Goal: Transaction & Acquisition: Subscribe to service/newsletter

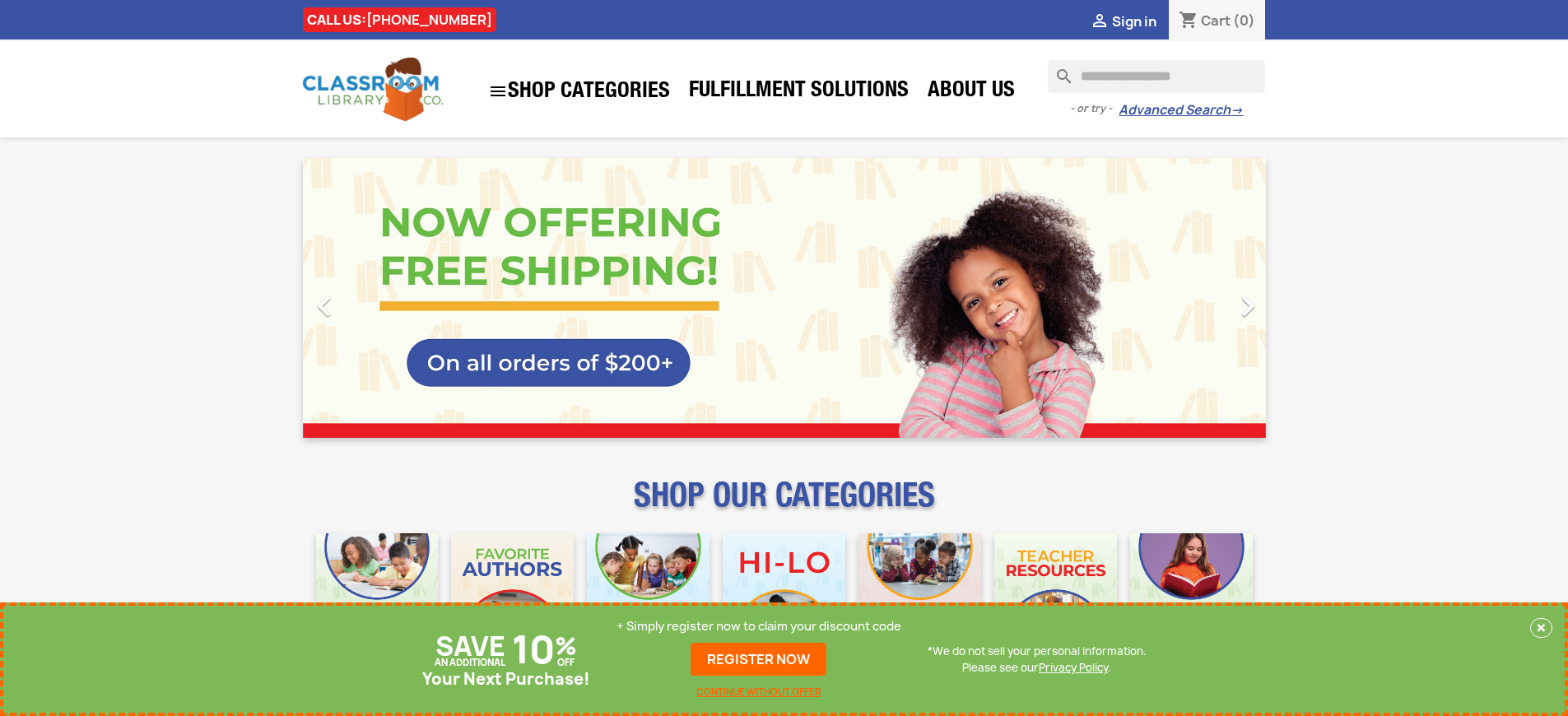
click at [759, 627] on p "+ Simply register now to claim your discount code" at bounding box center [758, 627] width 284 height 17
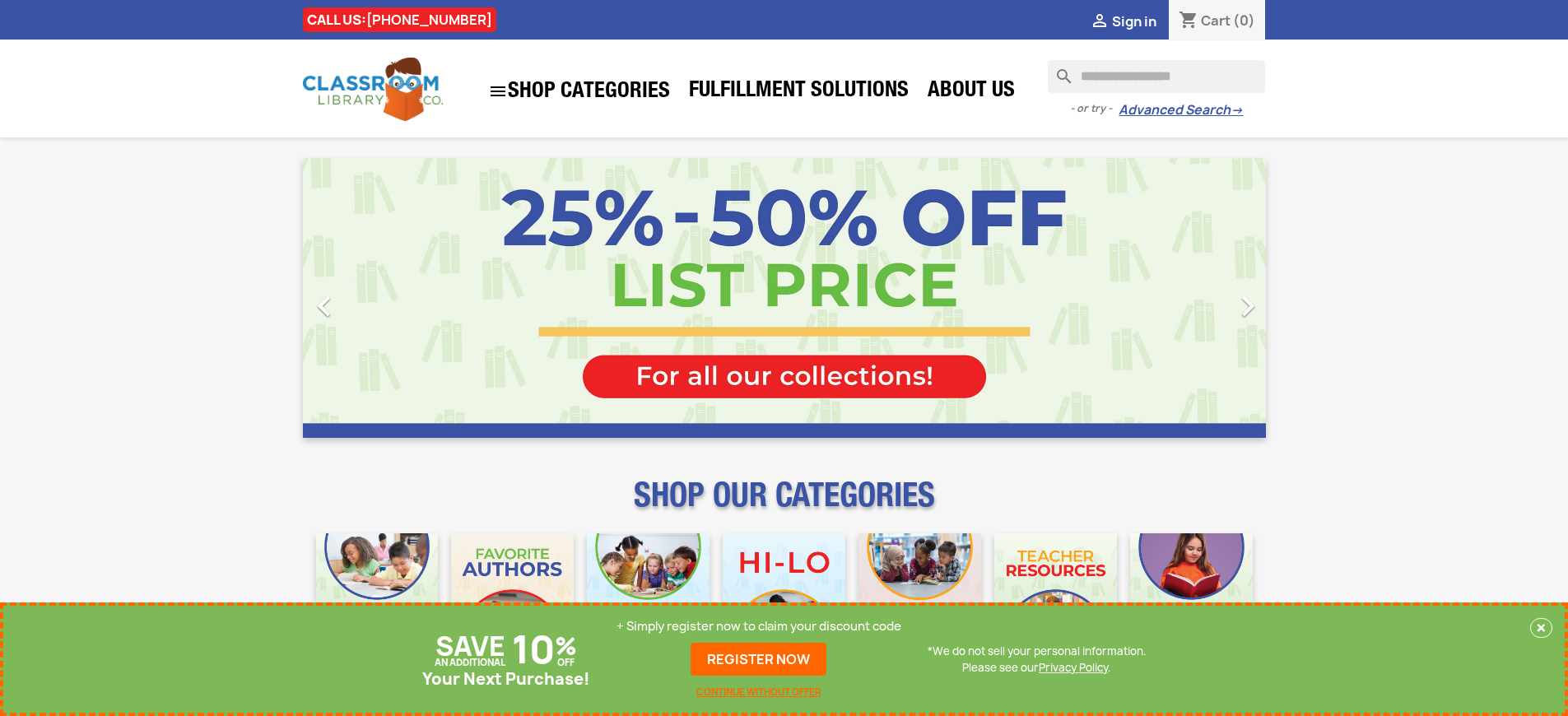
click at [759, 627] on p "+ Simply register now to claim your discount code" at bounding box center [758, 627] width 284 height 17
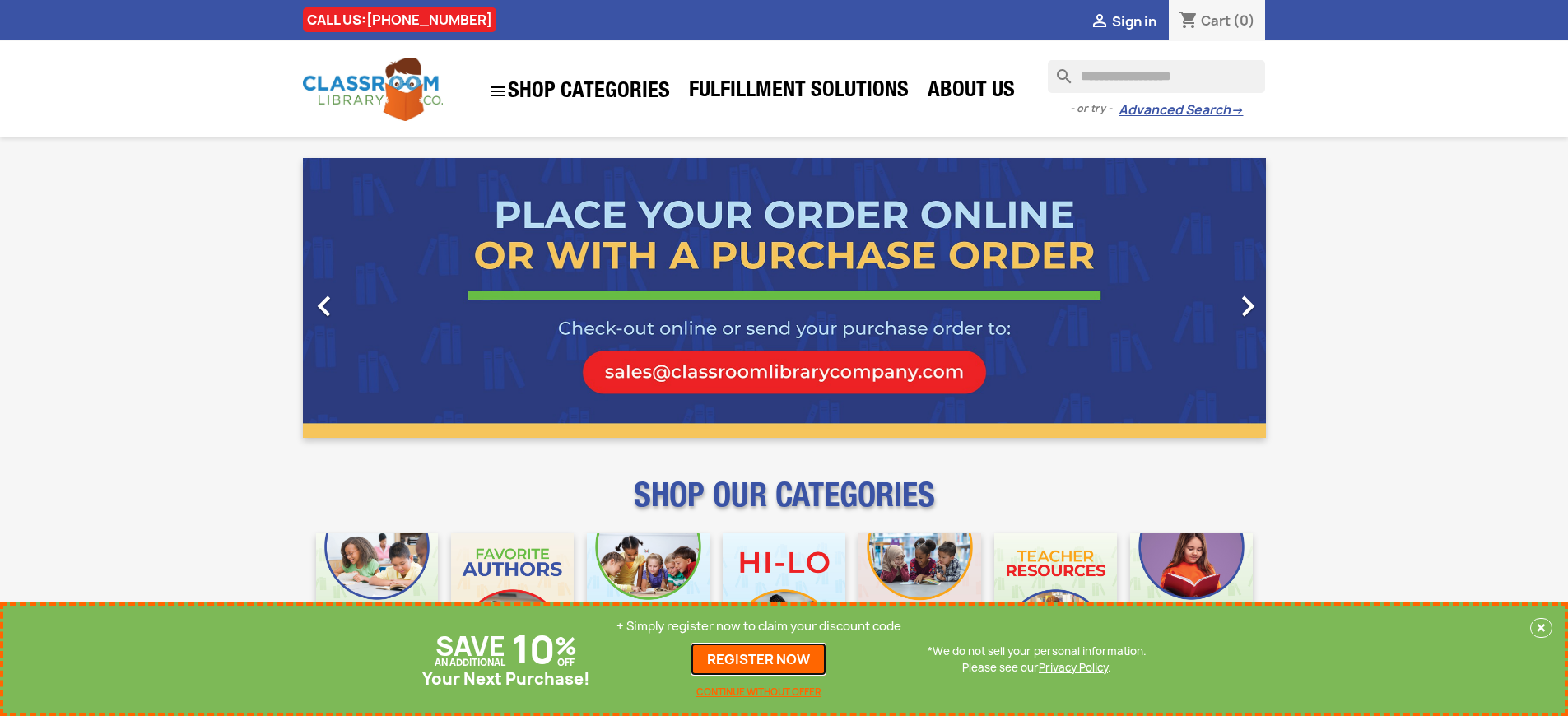
click at [759, 659] on link "REGISTER NOW" at bounding box center [758, 660] width 136 height 33
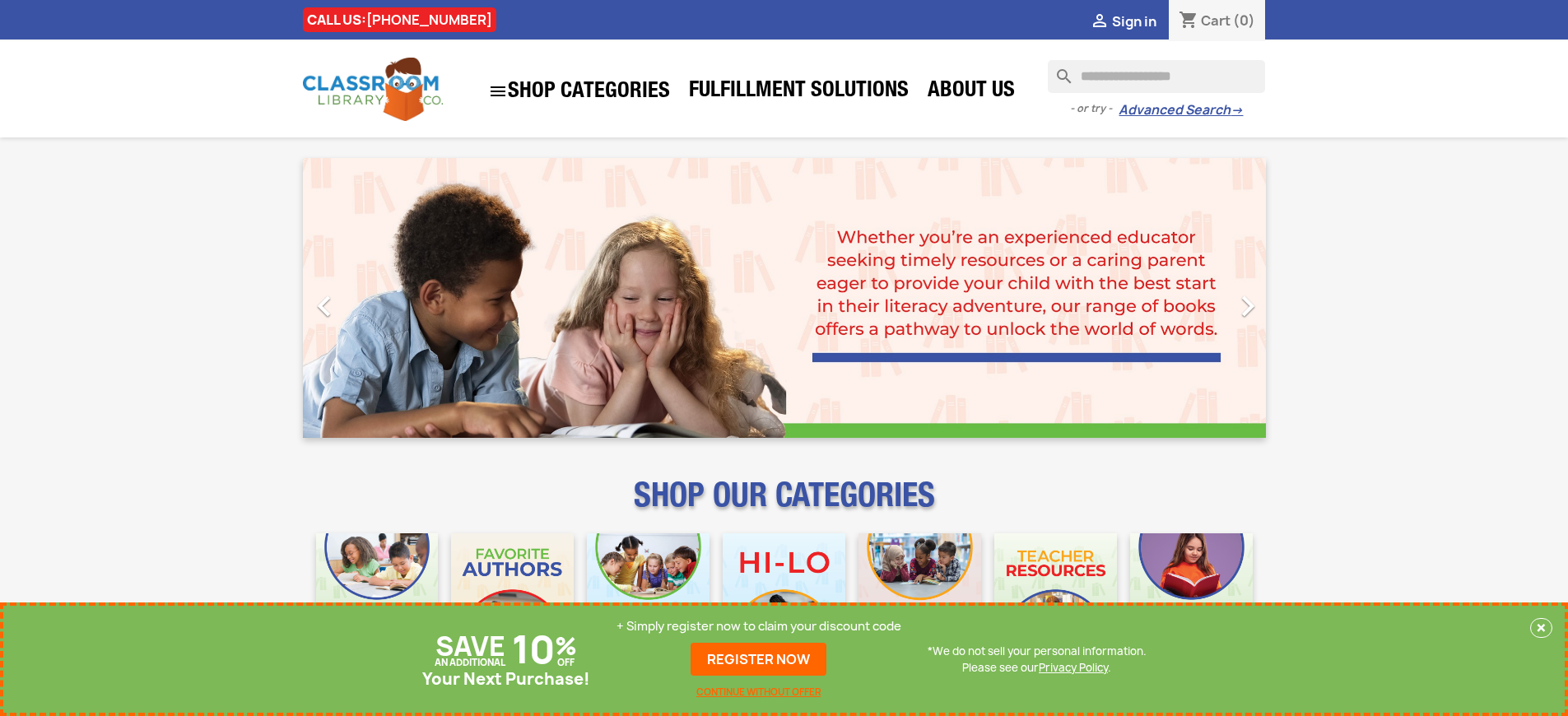
click at [759, 627] on p "+ Simply register now to claim your discount code" at bounding box center [758, 627] width 284 height 17
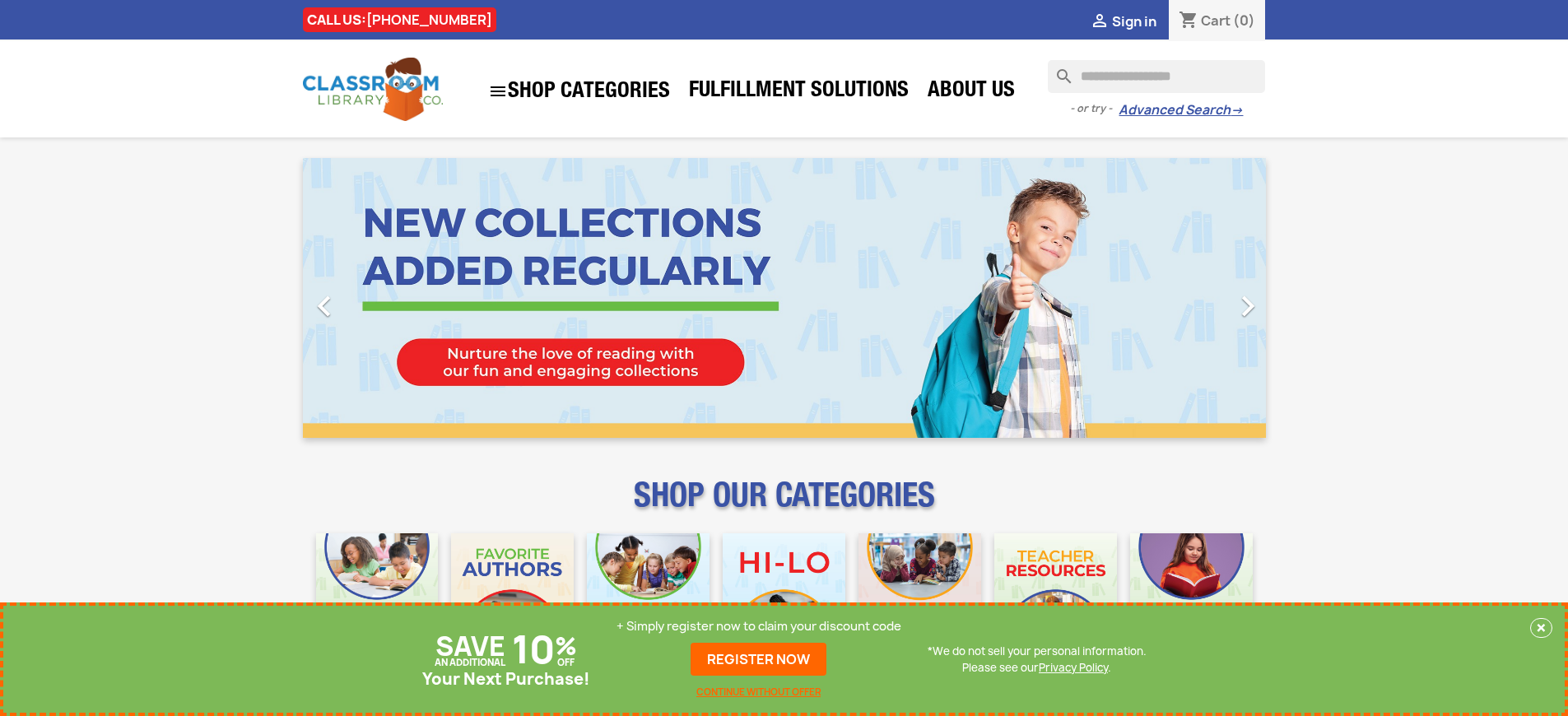
click at [759, 627] on p "+ Simply register now to claim your discount code" at bounding box center [758, 627] width 284 height 17
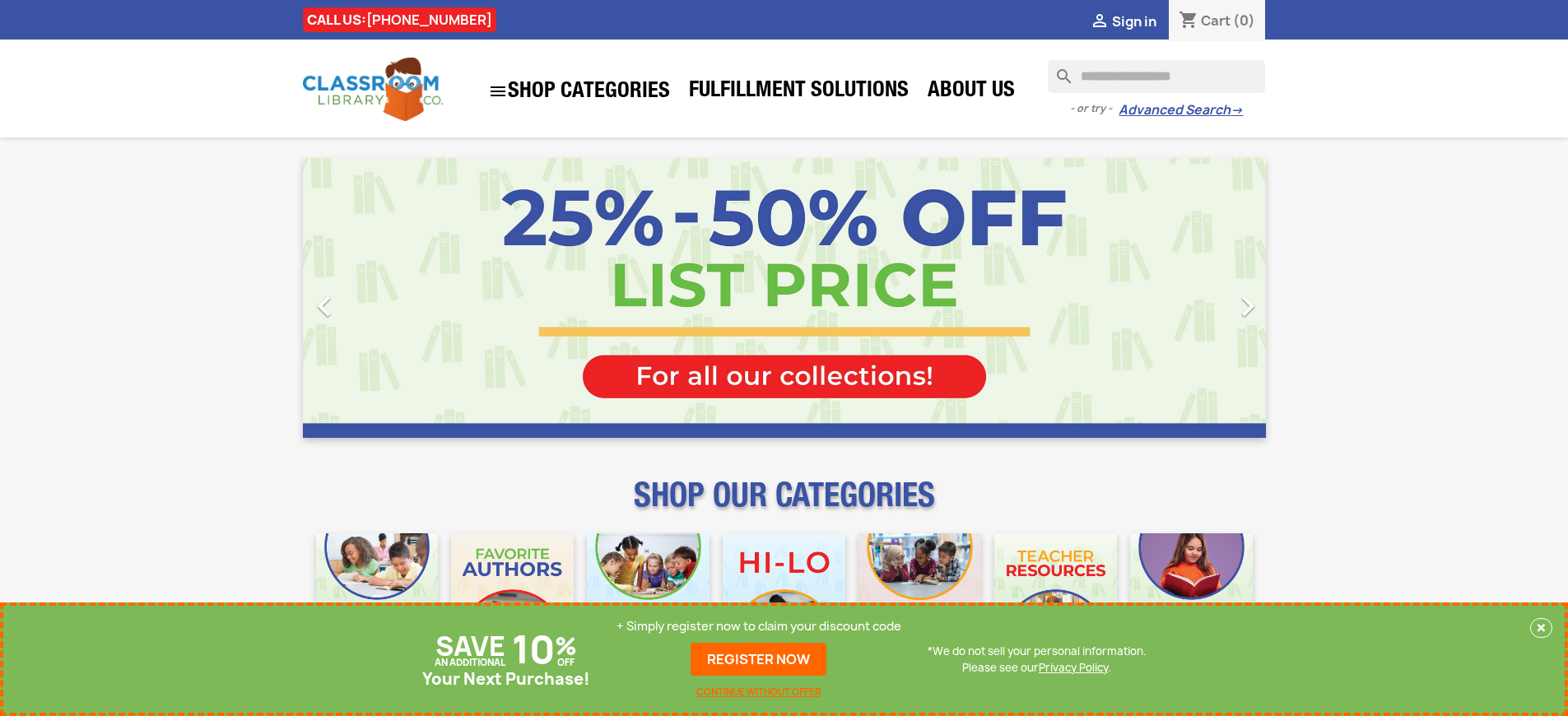
click at [759, 627] on p "+ Simply register now to claim your discount code" at bounding box center [758, 627] width 284 height 17
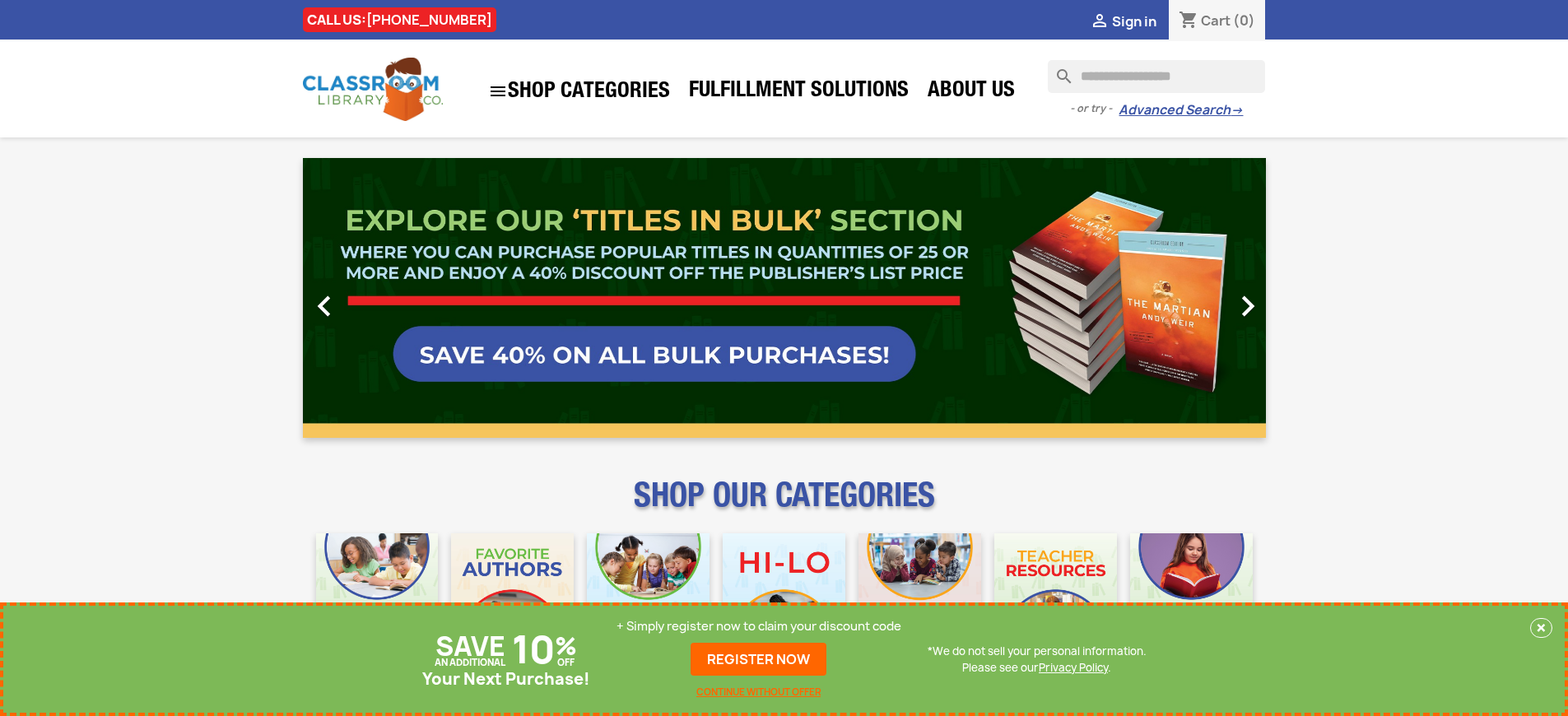
click at [759, 627] on p "+ Simply register now to claim your discount code" at bounding box center [758, 627] width 284 height 17
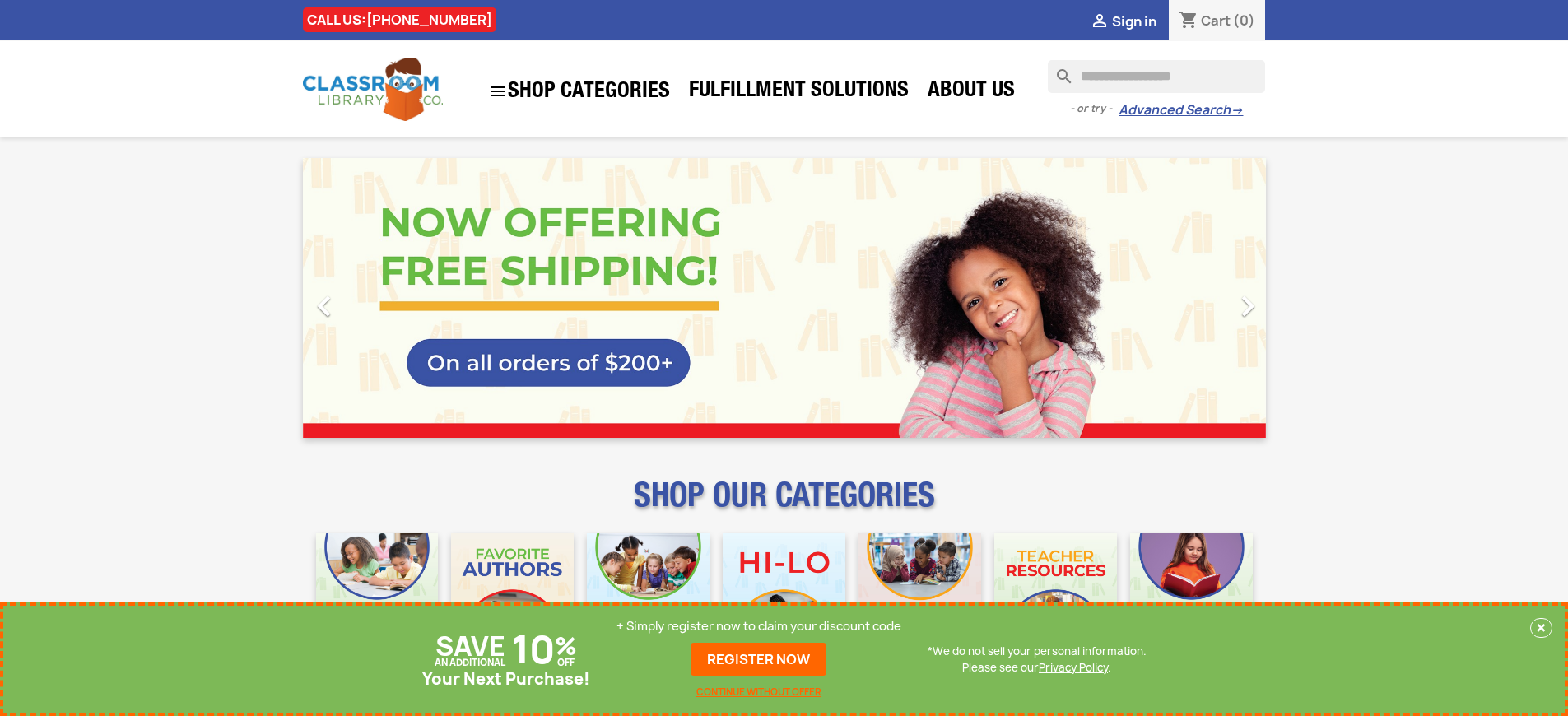
click at [759, 627] on p "+ Simply register now to claim your discount code" at bounding box center [758, 627] width 284 height 17
